Goal: Information Seeking & Learning: Learn about a topic

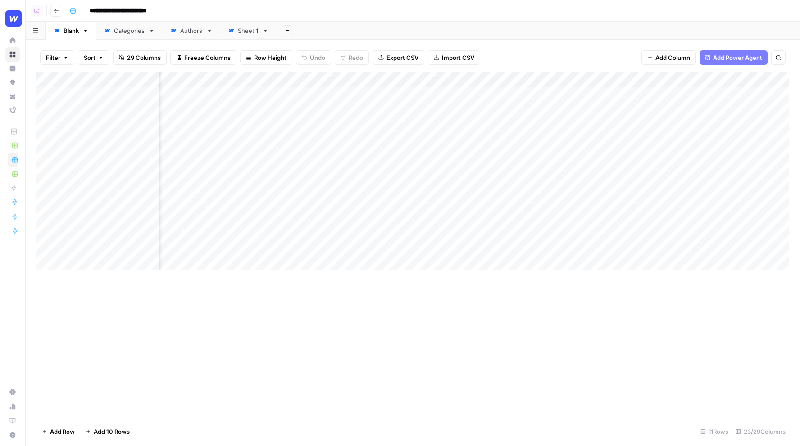
scroll to position [0, 222]
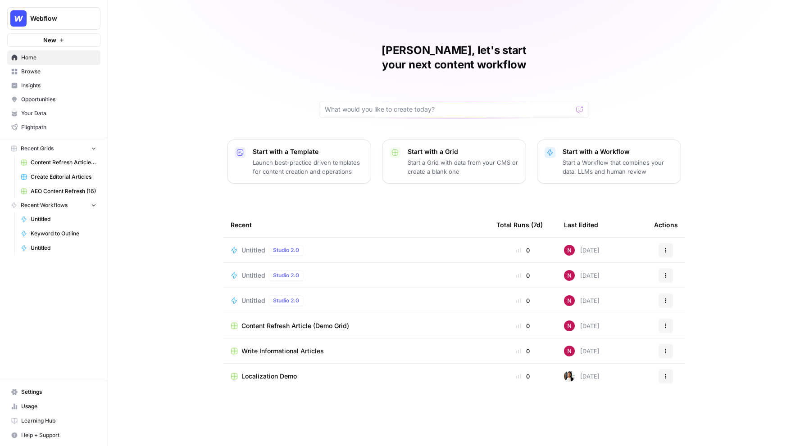
click at [57, 71] on span "Browse" at bounding box center [58, 72] width 75 height 8
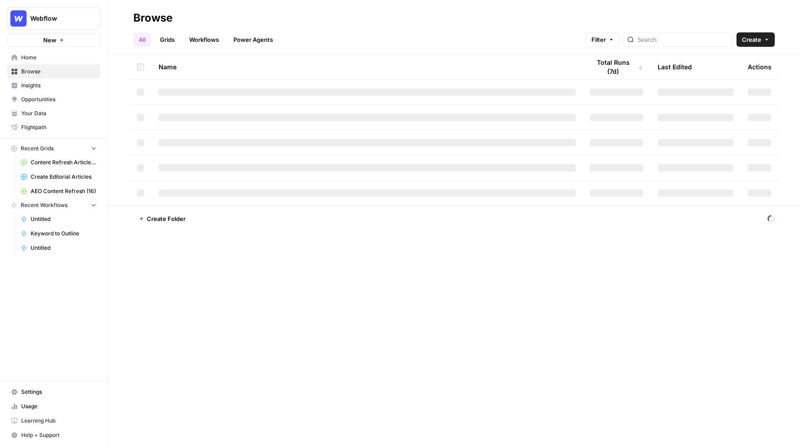
click at [56, 86] on span "Insights" at bounding box center [58, 86] width 75 height 8
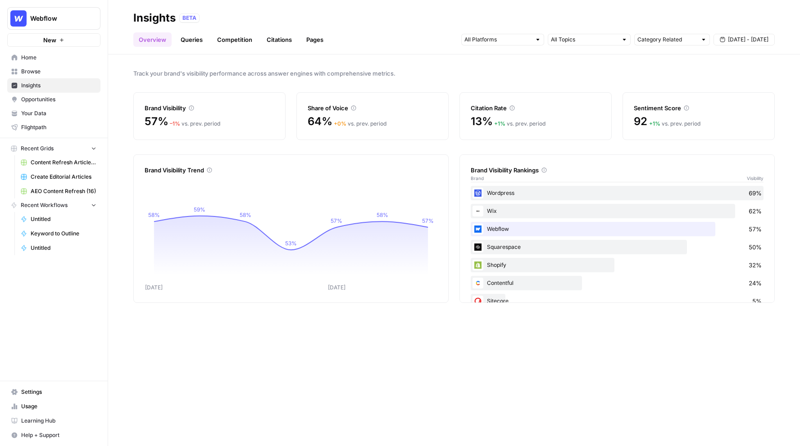
click at [731, 40] on span "[DATE] - [DATE]" at bounding box center [748, 40] width 41 height 8
click at [678, 37] on input "text" at bounding box center [666, 39] width 59 height 9
type input "Category Related"
click at [607, 41] on input "text" at bounding box center [584, 39] width 67 height 9
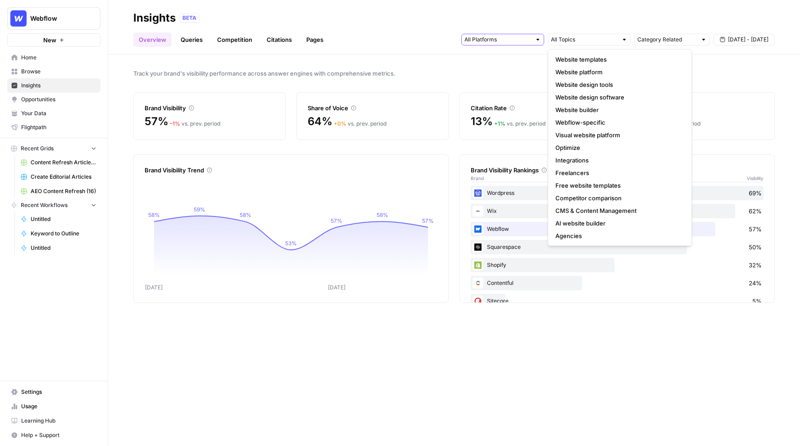
click at [509, 38] on input "text" at bounding box center [497, 39] width 67 height 9
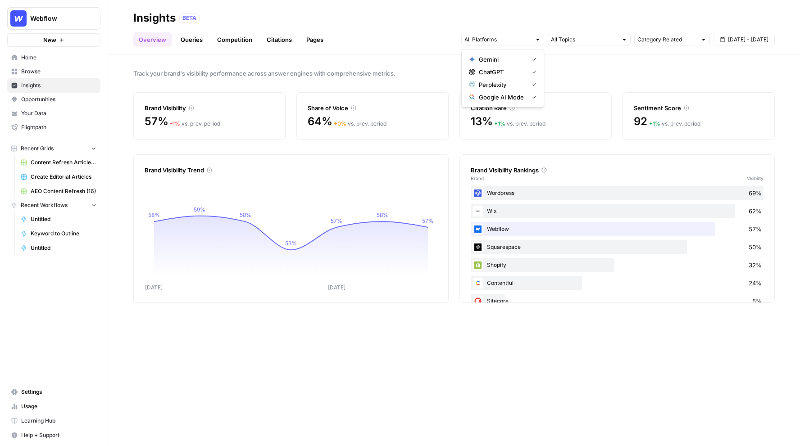
click at [405, 48] on header "Insights BETA Overview Queries Competition Citations Pages Category Related Sep…" at bounding box center [454, 27] width 692 height 54
click at [192, 43] on link "Queries" at bounding box center [191, 39] width 33 height 14
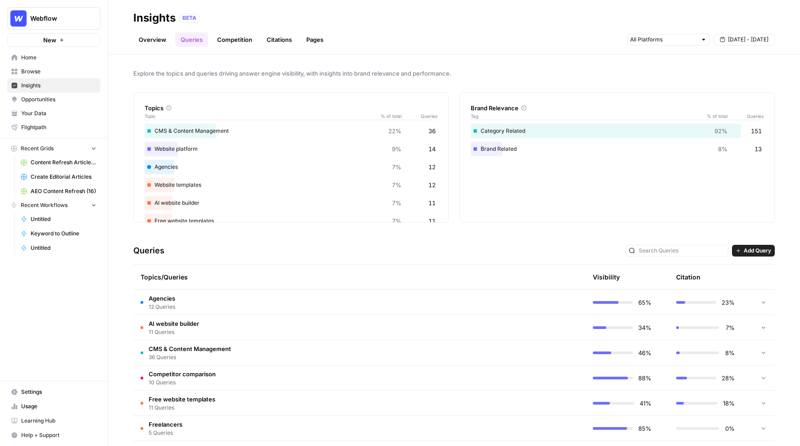
click at [62, 117] on span "Your Data" at bounding box center [58, 113] width 75 height 8
click at [457, 76] on span "Explore the topics and queries driving answer engine visibility, with insights …" at bounding box center [453, 73] width 641 height 9
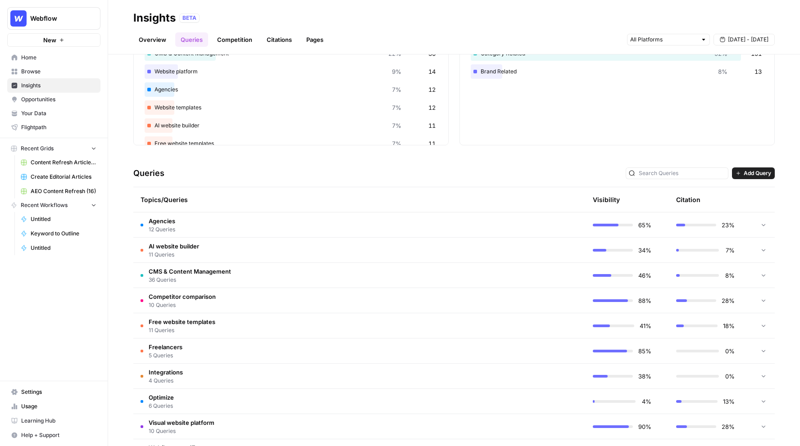
scroll to position [78, 0]
click at [528, 223] on td at bounding box center [543, 224] width 86 height 25
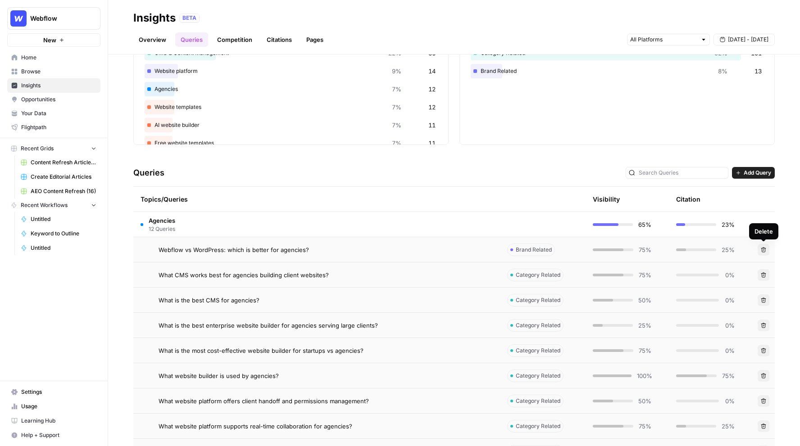
click at [753, 171] on span "Add Query" at bounding box center [756, 173] width 27 height 8
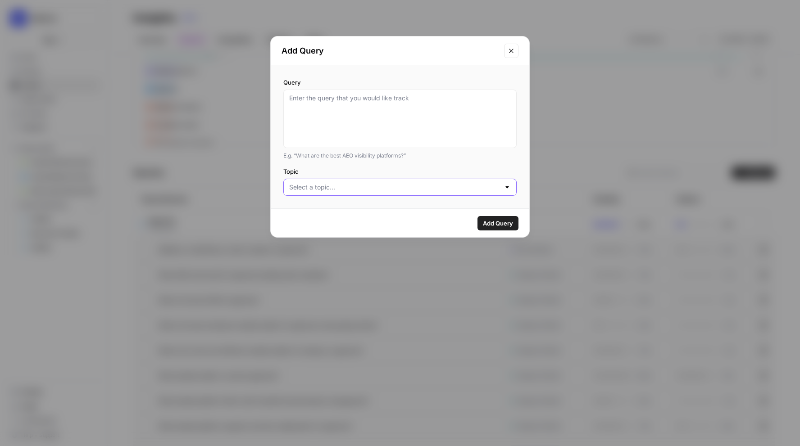
click at [388, 190] on input "Topic" at bounding box center [394, 187] width 211 height 9
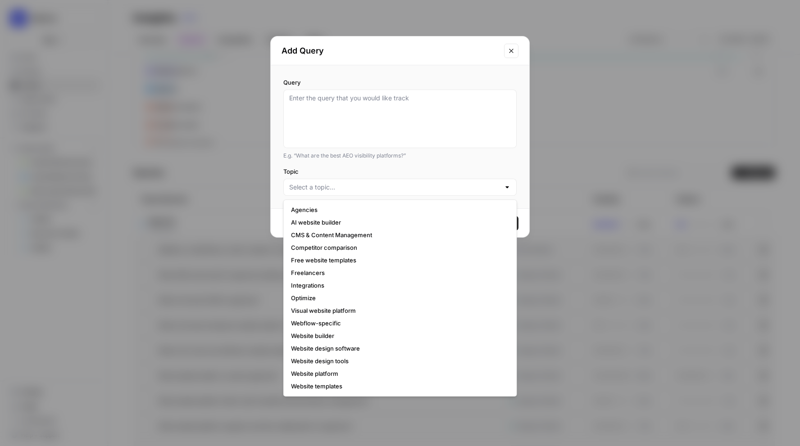
click at [283, 174] on label "Topic" at bounding box center [399, 171] width 233 height 9
click at [289, 183] on input "Topic" at bounding box center [394, 187] width 211 height 9
click at [510, 48] on icon "Close modal" at bounding box center [510, 50] width 7 height 7
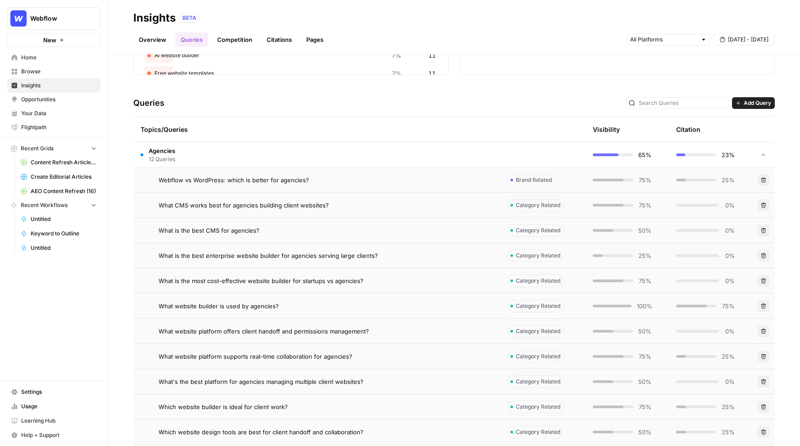
scroll to position [148, 0]
click at [418, 176] on div "Webflow vs WordPress: which is better for agencies?" at bounding box center [325, 179] width 334 height 9
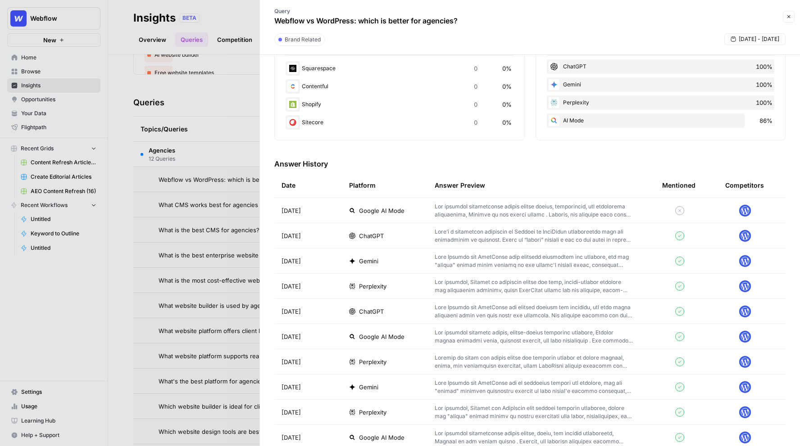
scroll to position [175, 0]
click at [416, 233] on div "ChatGPT" at bounding box center [384, 235] width 71 height 9
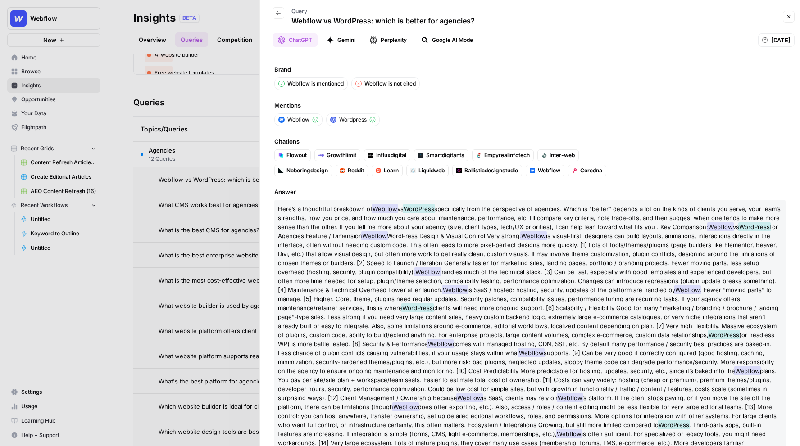
click at [202, 106] on div at bounding box center [400, 223] width 800 height 446
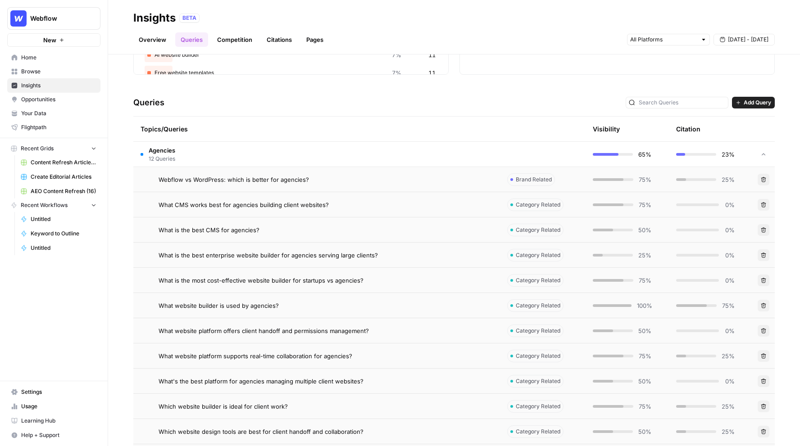
click at [270, 152] on td "Agencies 12 Queries" at bounding box center [316, 154] width 367 height 25
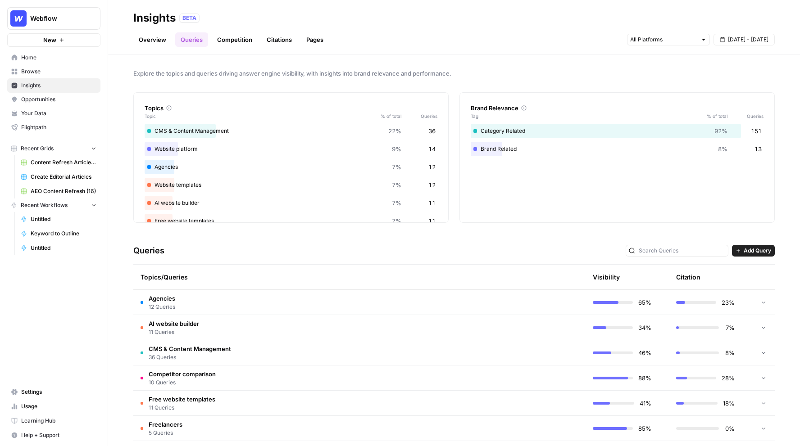
click at [275, 41] on link "Citations" at bounding box center [279, 39] width 36 height 14
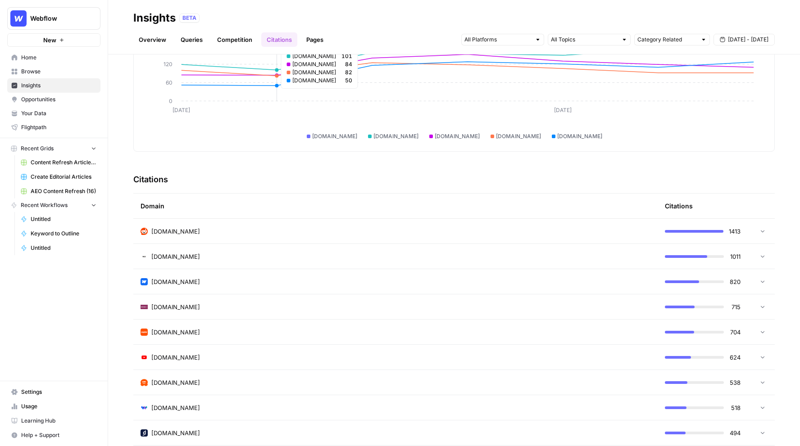
scroll to position [106, 0]
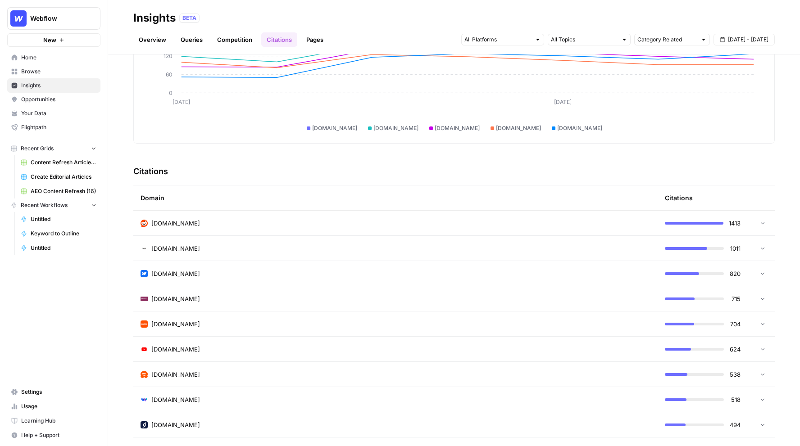
click at [269, 222] on div "reddit.com" at bounding box center [395, 223] width 510 height 9
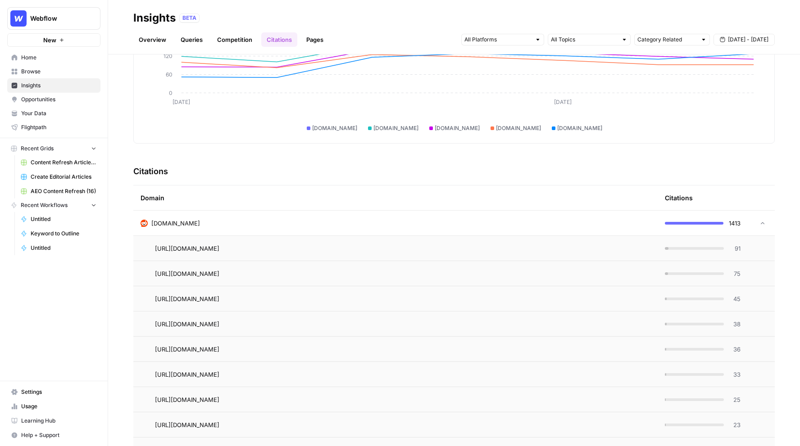
click at [702, 244] on div "91" at bounding box center [703, 248] width 76 height 9
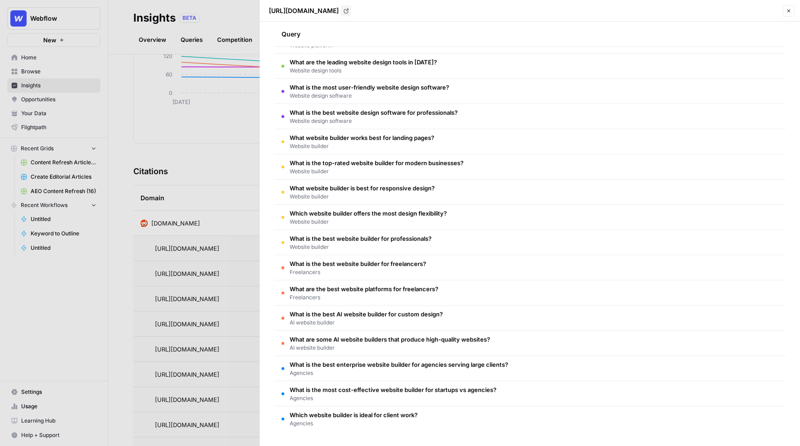
scroll to position [0, 0]
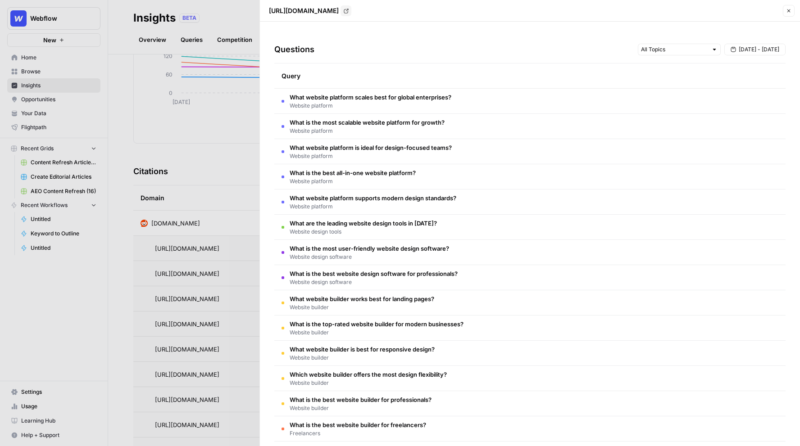
click at [214, 240] on div at bounding box center [400, 223] width 800 height 446
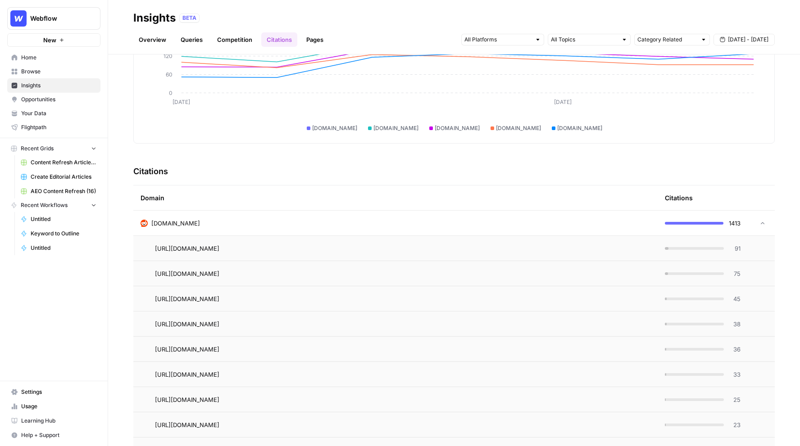
click at [299, 222] on div "reddit.com" at bounding box center [395, 223] width 510 height 9
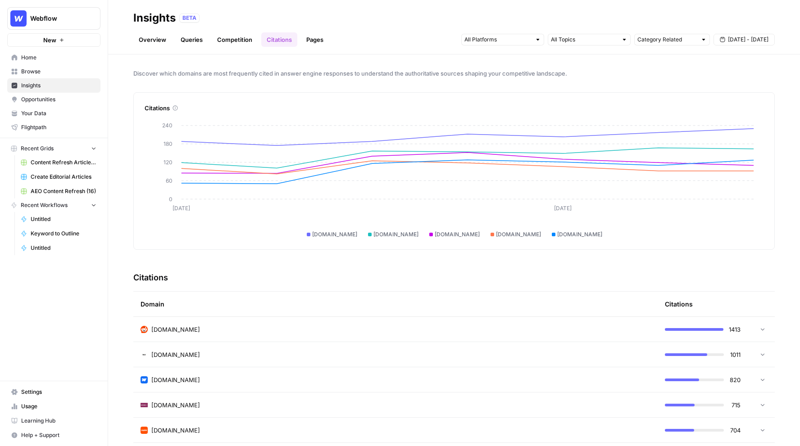
click at [49, 100] on span "Opportunities" at bounding box center [58, 99] width 75 height 8
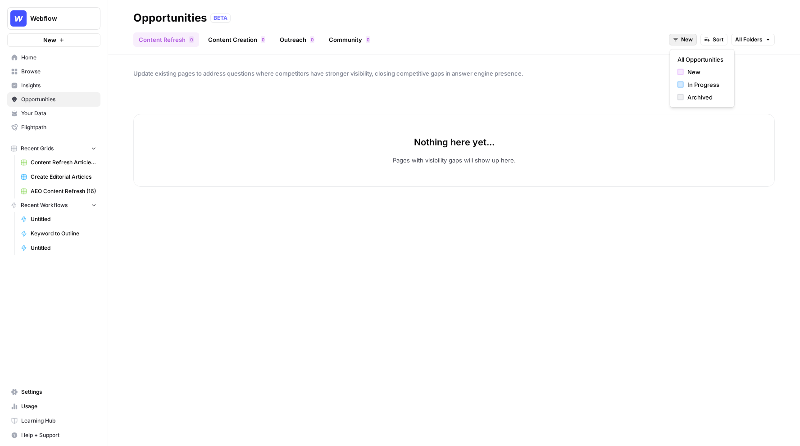
click at [686, 39] on span "New" at bounding box center [687, 40] width 12 height 8
click at [700, 61] on span "All Opportunities" at bounding box center [700, 59] width 46 height 9
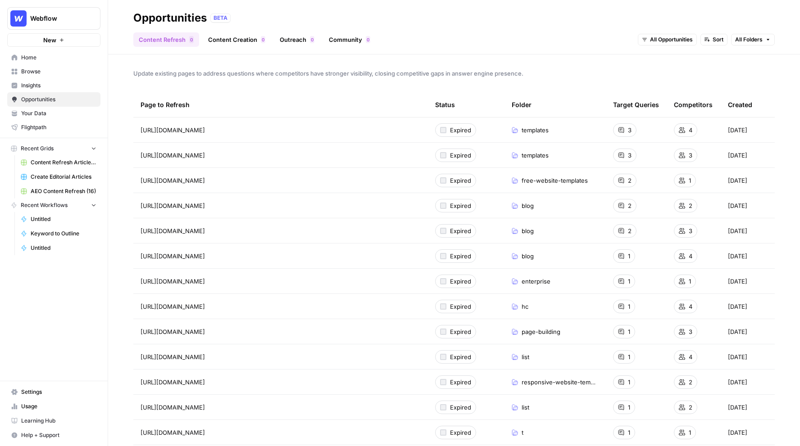
click at [221, 42] on link "Content Creation 0" at bounding box center [237, 39] width 68 height 14
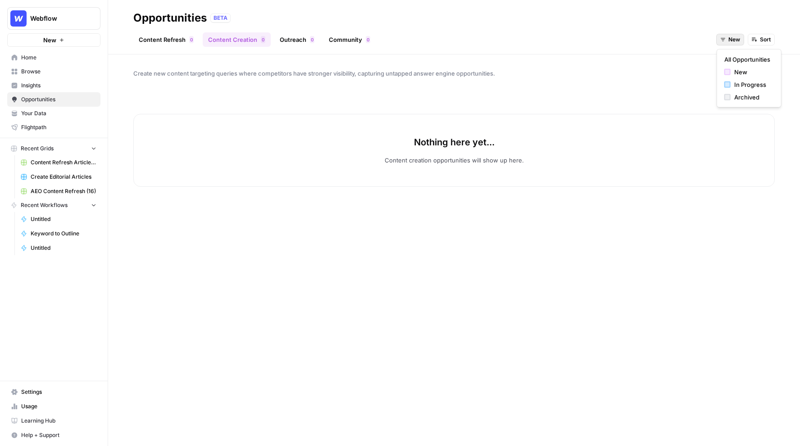
click at [727, 41] on button "New" at bounding box center [730, 40] width 28 height 12
click at [732, 59] on span "All Opportunities" at bounding box center [747, 59] width 46 height 9
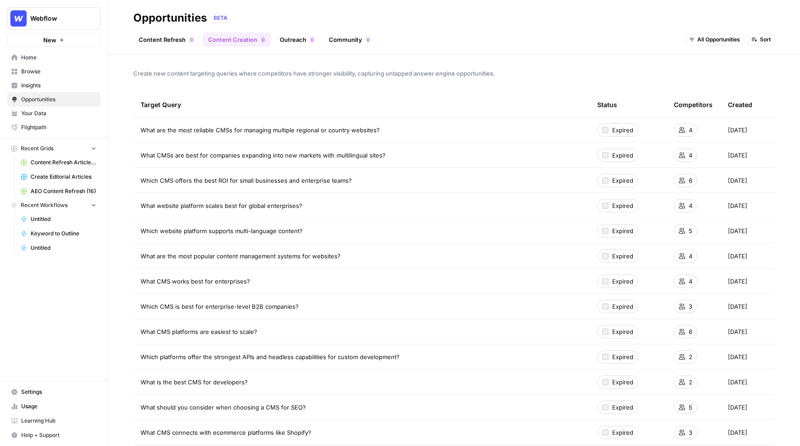
click at [300, 41] on link "Outreach 0" at bounding box center [296, 39] width 45 height 14
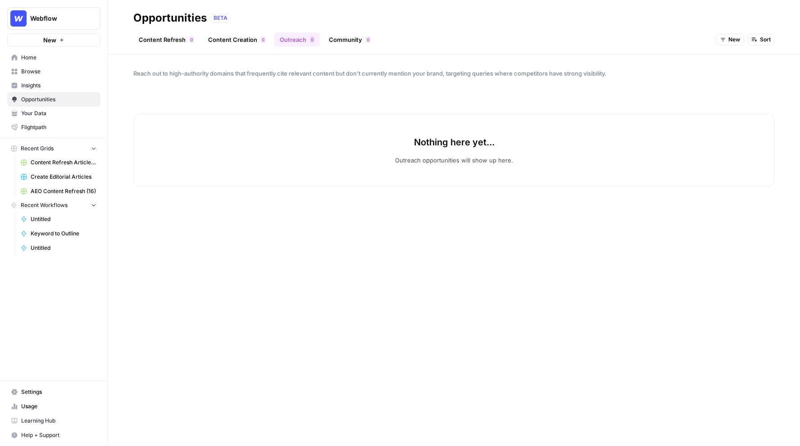
click at [729, 39] on span "New" at bounding box center [734, 40] width 12 height 8
click at [729, 61] on span "All Opportunities" at bounding box center [747, 59] width 46 height 9
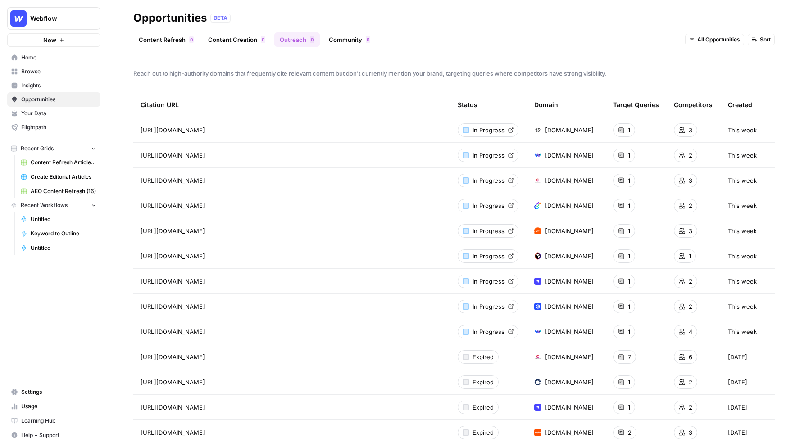
click at [344, 38] on link "Community 0" at bounding box center [349, 39] width 52 height 14
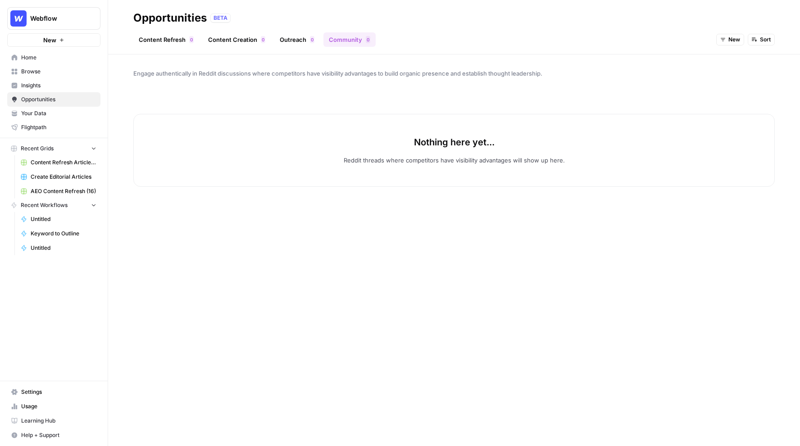
click at [731, 38] on span "New" at bounding box center [734, 40] width 12 height 8
click at [737, 59] on span "All Opportunities" at bounding box center [747, 59] width 46 height 9
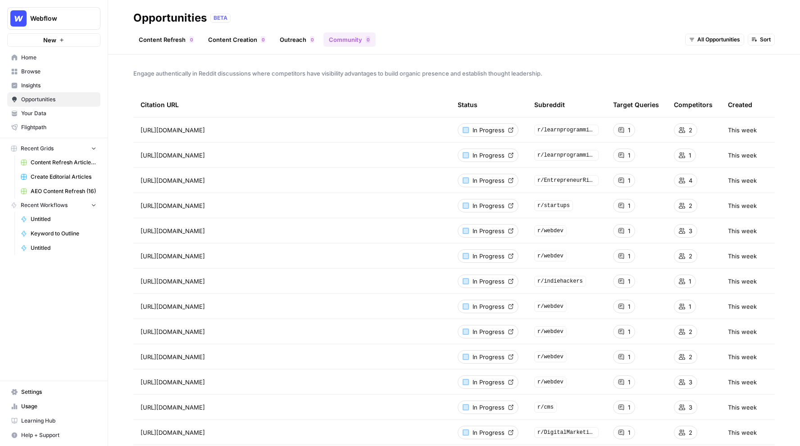
click at [497, 130] on span "In Progress" at bounding box center [488, 130] width 32 height 9
click at [73, 18] on span "Webflow" at bounding box center [57, 18] width 54 height 9
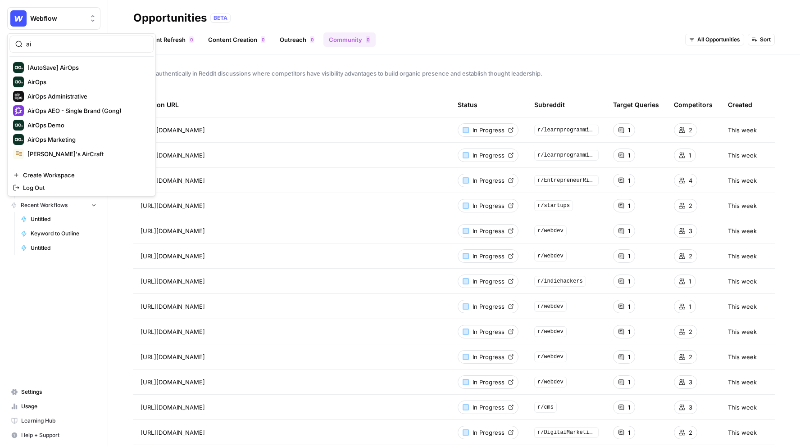
type input "a"
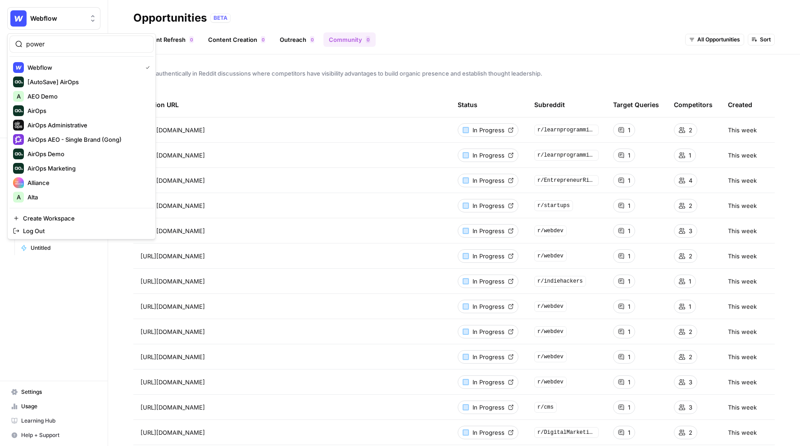
type input "power"
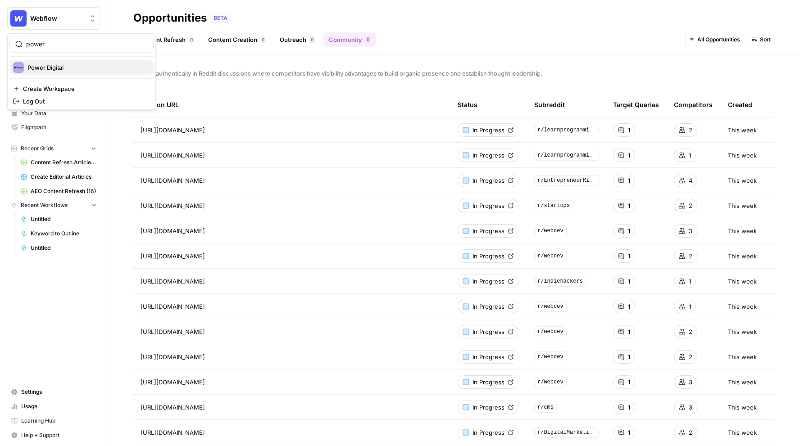
click at [64, 68] on span "Power Digital" at bounding box center [86, 67] width 119 height 9
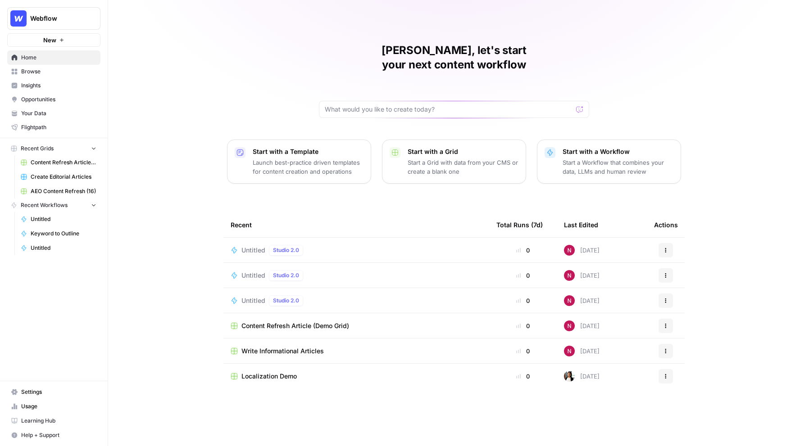
click at [60, 21] on span "Webflow" at bounding box center [57, 18] width 54 height 9
type input "power"
click at [113, 71] on span "Power Digital" at bounding box center [86, 67] width 119 height 9
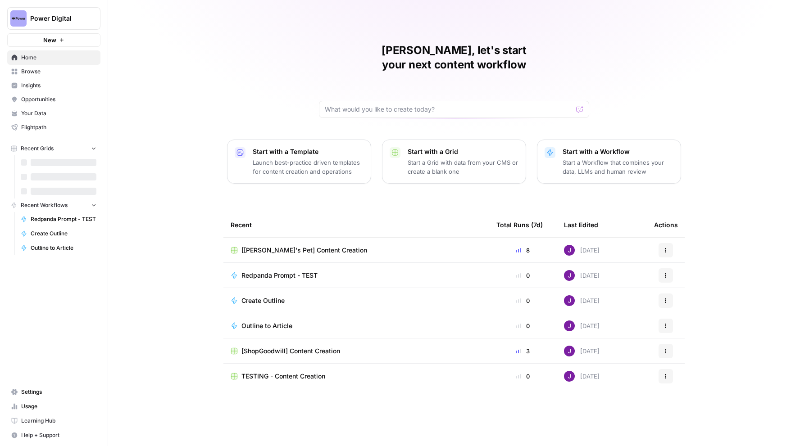
click at [47, 84] on span "Insights" at bounding box center [58, 86] width 75 height 8
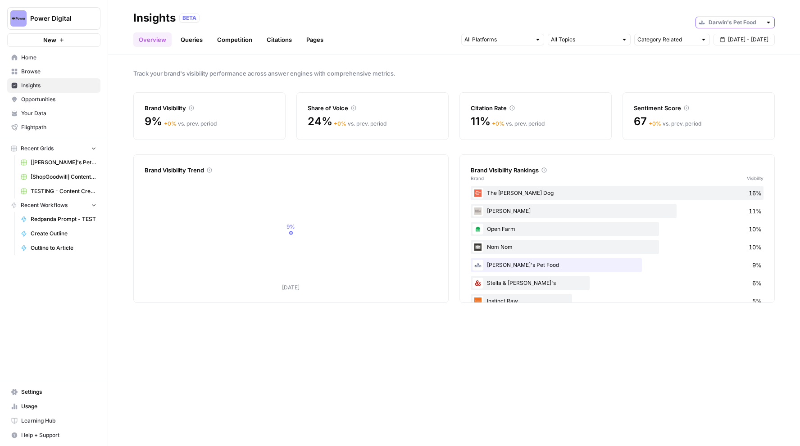
click at [747, 26] on input "text" at bounding box center [734, 22] width 53 height 9
type input "Darwin's Pet Food"
click at [738, 5] on header "Insights BETA Darwin's Pet Food Overview Queries Competition Citations Pages Ca…" at bounding box center [454, 27] width 692 height 54
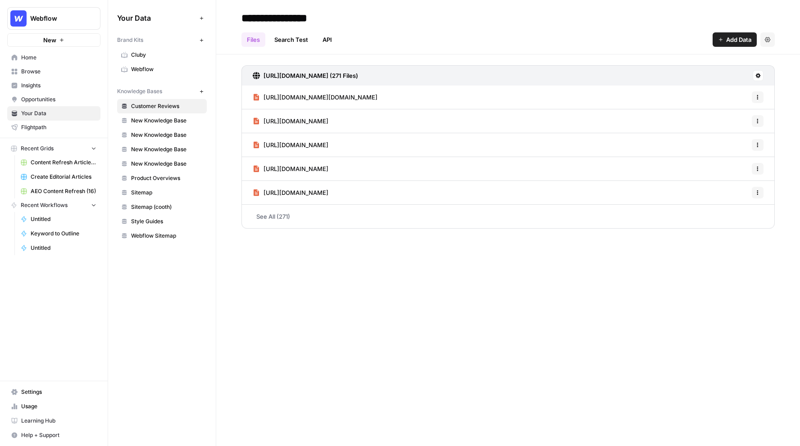
click at [160, 67] on span "Webflow" at bounding box center [167, 69] width 72 height 8
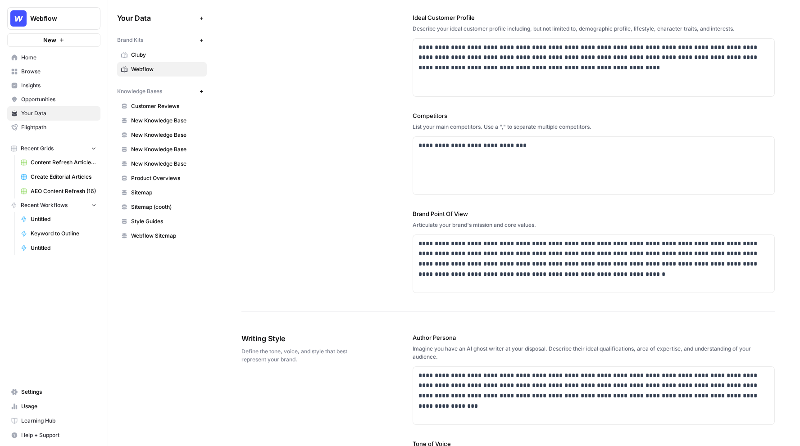
scroll to position [210, 0]
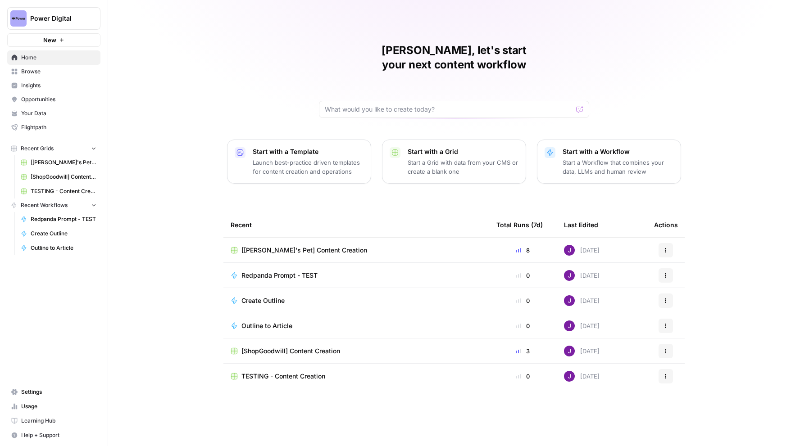
click at [52, 82] on span "Insights" at bounding box center [58, 86] width 75 height 8
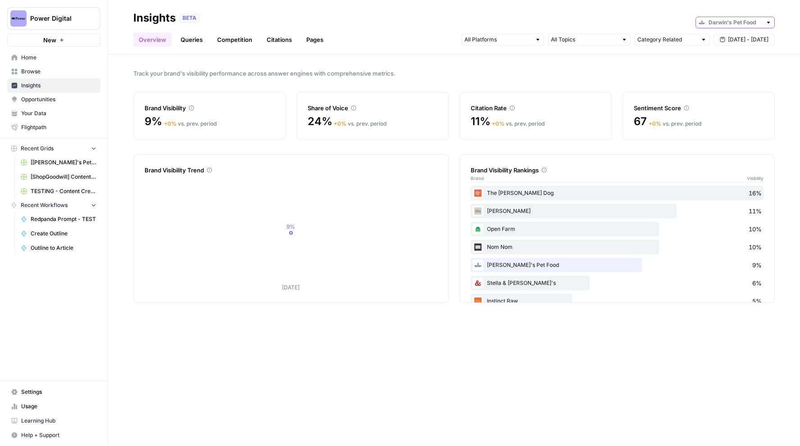
click at [738, 20] on input "text" at bounding box center [734, 22] width 53 height 9
click at [737, 56] on span "Zscaler" at bounding box center [738, 54] width 50 height 9
type input "Zscaler"
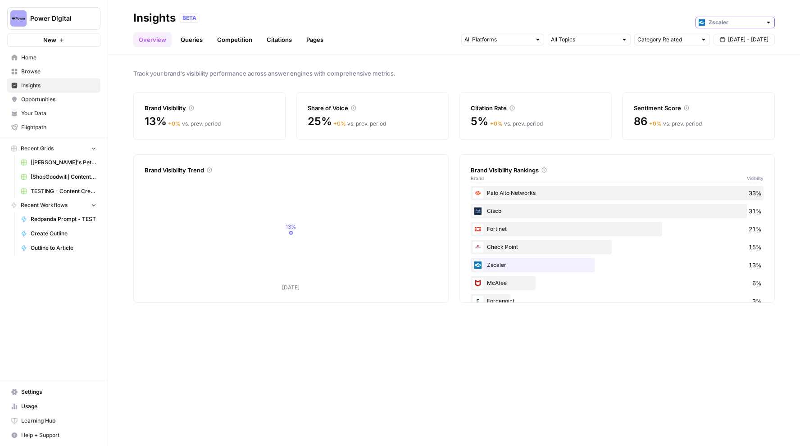
click at [732, 21] on input "text" at bounding box center [734, 22] width 53 height 9
click at [716, 38] on span "[PERSON_NAME]'s Pet Food" at bounding box center [738, 42] width 50 height 9
type input "[PERSON_NAME]'s Pet Food"
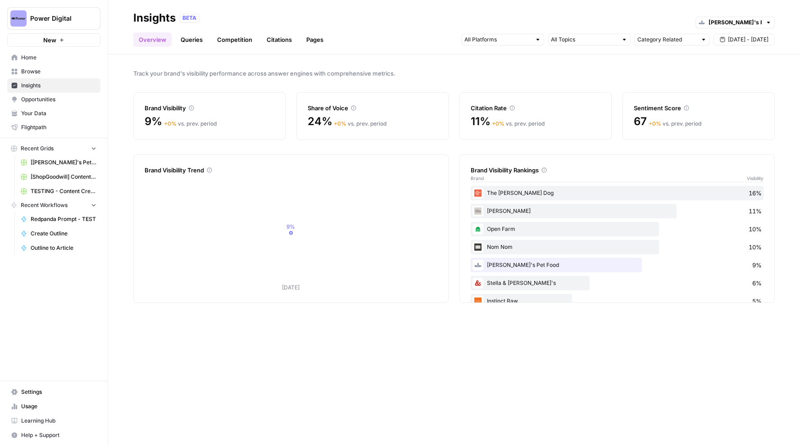
click at [393, 349] on div "Track your brand's visibility performance across answer engines with comprehens…" at bounding box center [454, 250] width 692 height 392
